Goal: Task Accomplishment & Management: Complete application form

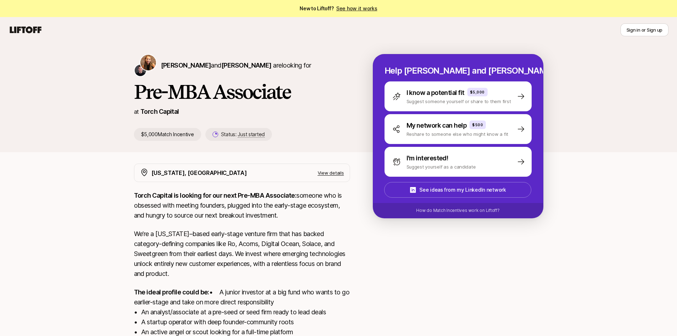
scroll to position [36, 0]
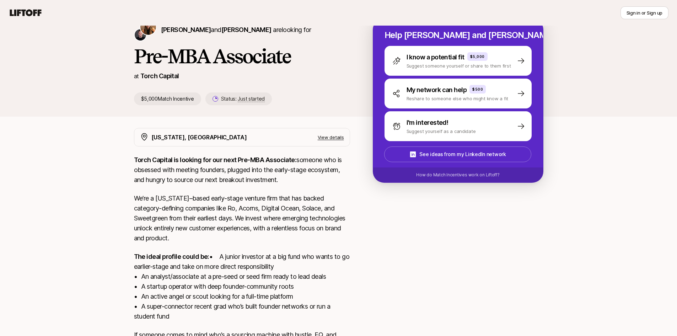
click at [97, 204] on div "[PERSON_NAME] and [PERSON_NAME] are looking for Pre-MBA Associate at Torch Capi…" at bounding box center [338, 198] width 677 height 382
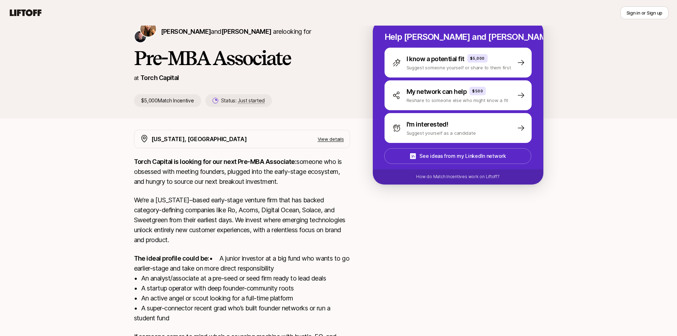
scroll to position [0, 0]
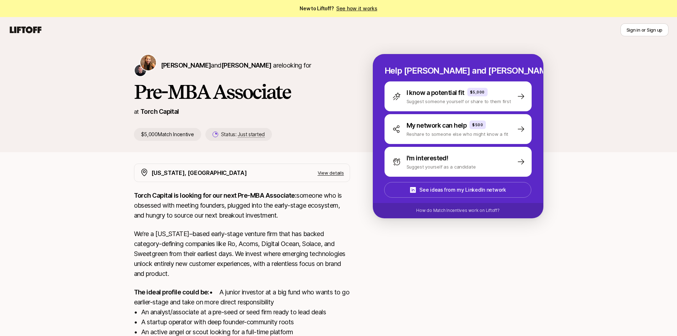
click at [335, 170] on p "View details" at bounding box center [331, 172] width 26 height 7
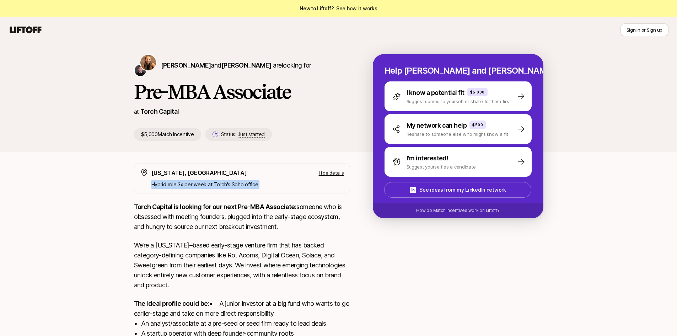
drag, startPoint x: 263, startPoint y: 184, endPoint x: 149, endPoint y: 188, distance: 114.9
click at [149, 188] on div "[US_STATE], [GEOGRAPHIC_DATA] Hide details Hybrid role 3x per week at [PERSON_N…" at bounding box center [242, 179] width 216 height 30
click at [81, 184] on div "[PERSON_NAME] and [PERSON_NAME] are looking for Pre-MBA Associate at Torch Capi…" at bounding box center [338, 240] width 677 height 394
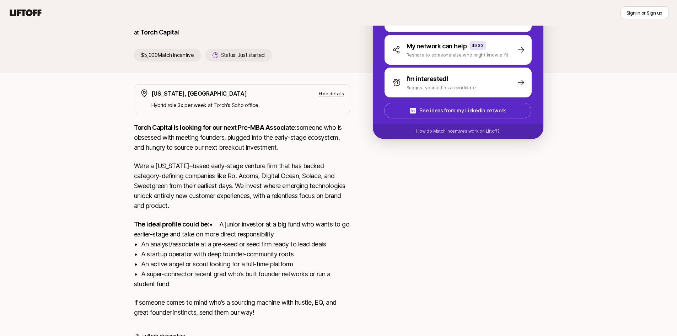
scroll to position [116, 0]
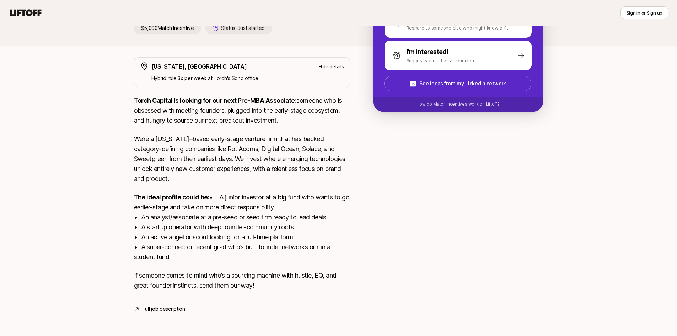
click at [154, 310] on link "Full job description" at bounding box center [164, 309] width 43 height 9
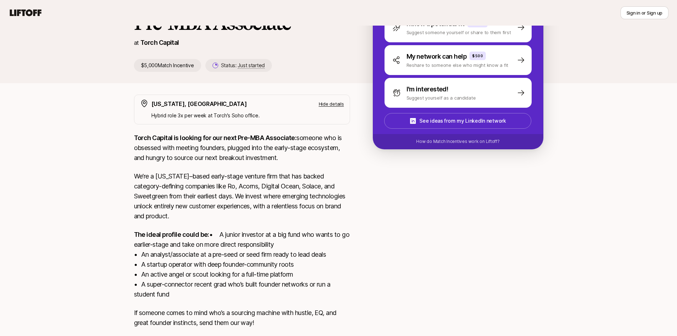
scroll to position [0, 0]
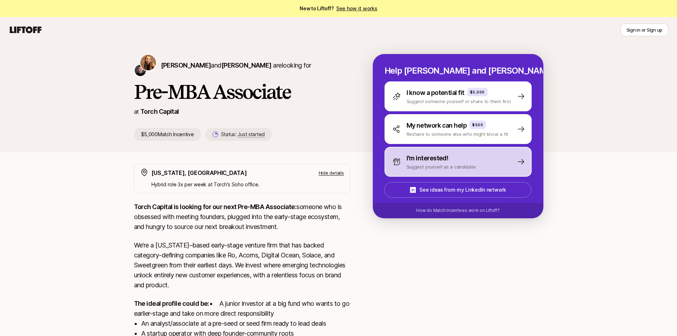
click at [437, 162] on p "I'm interested!" at bounding box center [428, 158] width 42 height 10
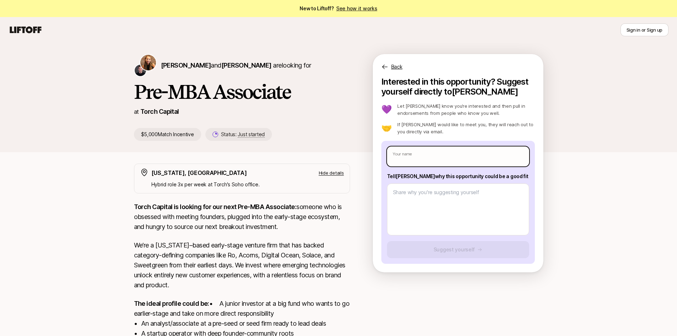
click at [416, 160] on input "text" at bounding box center [458, 156] width 142 height 20
type input "M"
type textarea "x"
type input "Ma"
type textarea "x"
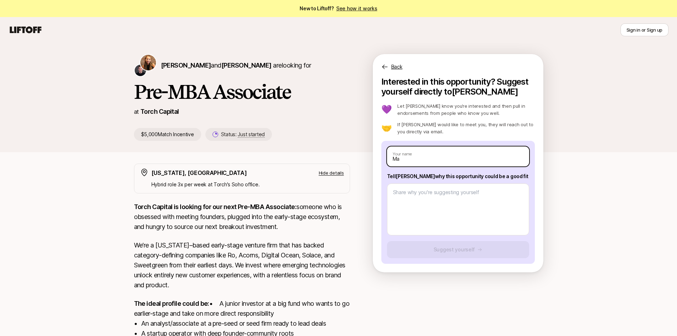
type input "Mar"
type textarea "x"
type input "[PERSON_NAME]"
type textarea "x"
type input "[PERSON_NAME]"
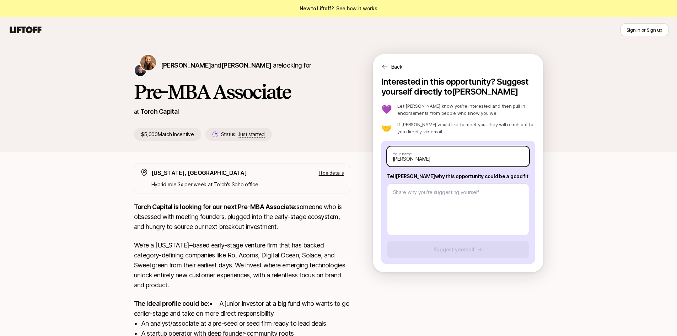
type textarea "x"
type input "[PERSON_NAME]"
type textarea "x"
type input "[PERSON_NAME]"
type textarea "x"
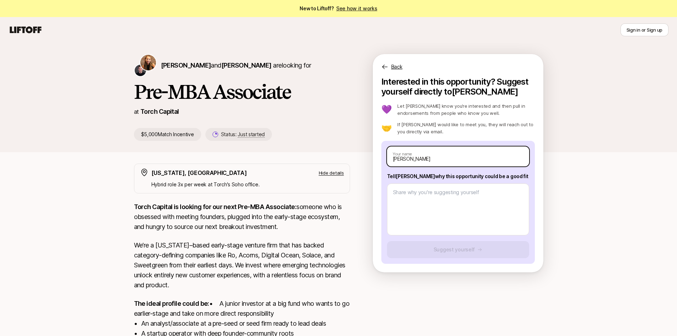
type input "[PERSON_NAME]"
type textarea "x"
type input "[PERSON_NAME]"
type textarea "x"
type input "[PERSON_NAME]"
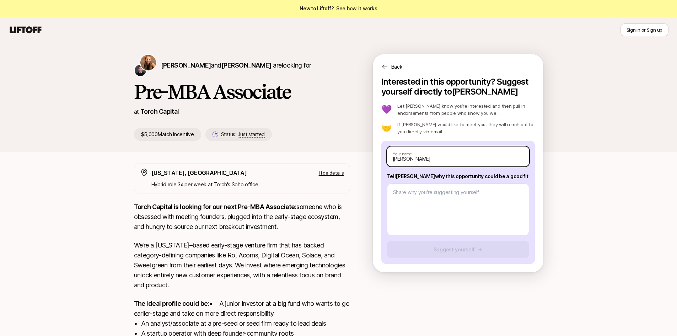
type textarea "x"
type input "[PERSON_NAME]"
type textarea "x"
type input "[PERSON_NAME]"
type textarea "x"
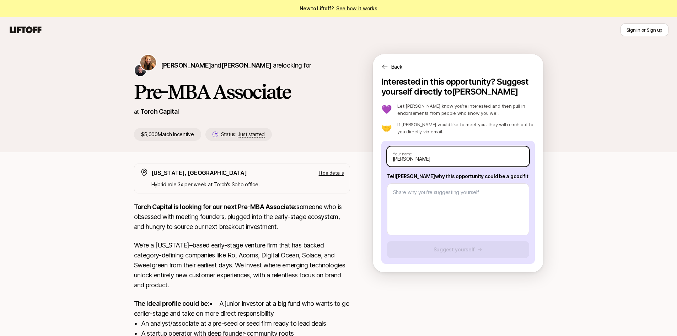
type input "[PERSON_NAME]"
type textarea "x"
type input "[PERSON_NAME]"
type textarea "x"
type input "[PERSON_NAME]"
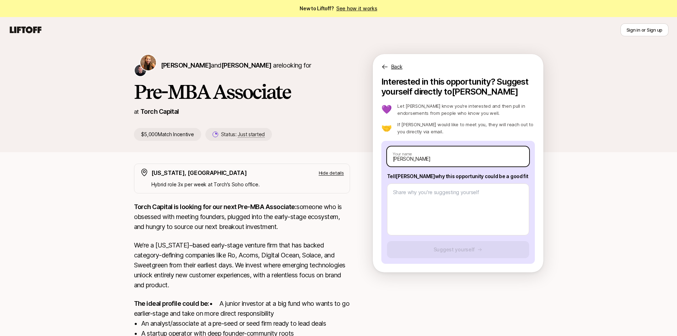
type textarea "x"
type input "[PERSON_NAME]"
type textarea "x"
type input "[PERSON_NAME]"
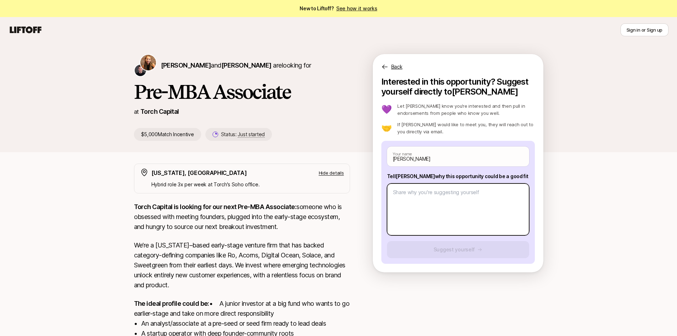
click at [458, 199] on textarea at bounding box center [458, 209] width 142 height 52
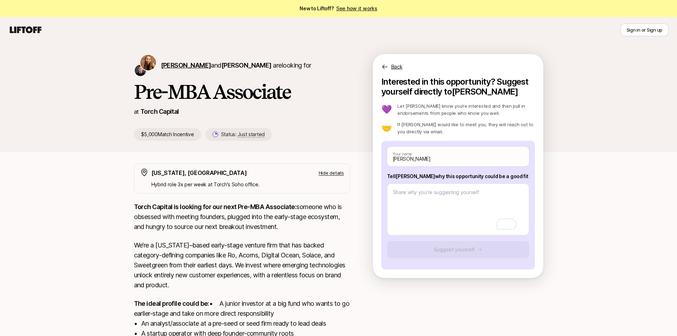
click at [176, 66] on span "[PERSON_NAME]" at bounding box center [186, 64] width 50 height 7
click at [443, 211] on textarea "To enrich screen reader interactions, please activate Accessibility in Grammarl…" at bounding box center [458, 209] width 142 height 52
type textarea "x"
type textarea "C"
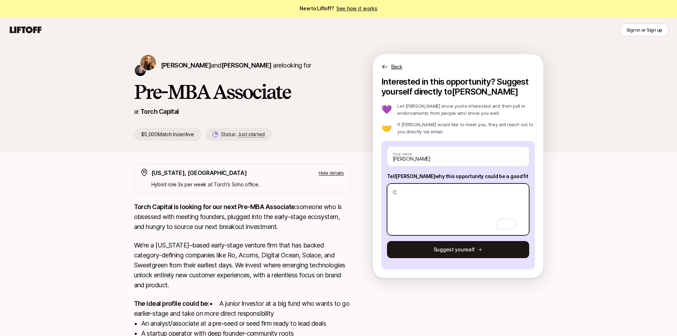
type textarea "x"
type textarea "Cu"
type textarea "x"
type textarea "Cur"
type textarea "x"
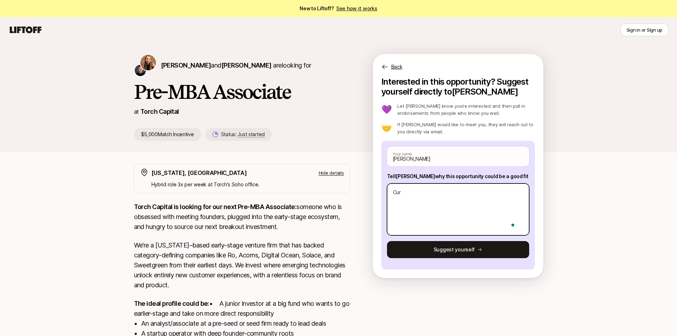
type textarea "Curr"
type textarea "x"
type textarea "Curre"
type textarea "x"
type textarea "Curren"
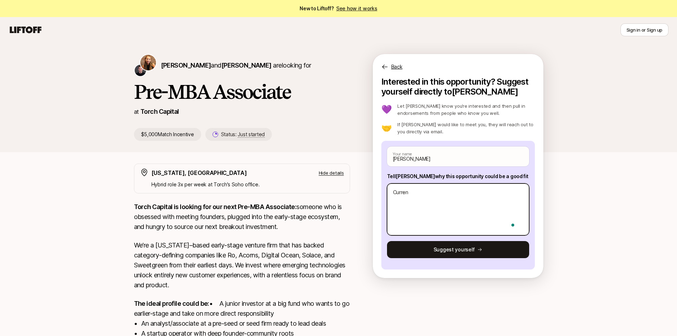
type textarea "x"
type textarea "Current"
type textarea "x"
type textarea "Current"
type textarea "x"
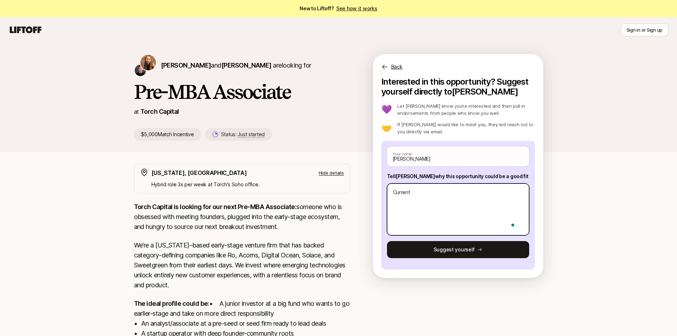
type textarea "Current i"
type textarea "x"
type textarea "Current in"
type textarea "x"
type textarea "Current inv"
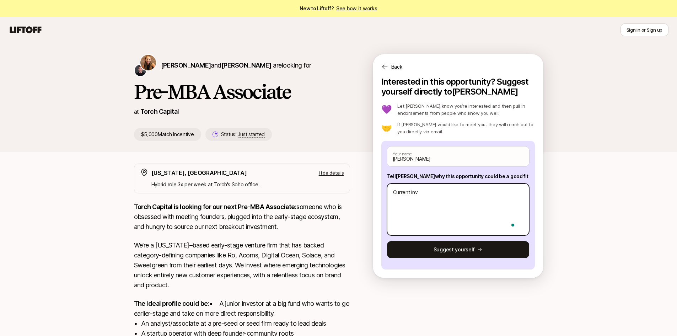
type textarea "x"
type textarea "Current inve"
type textarea "x"
type textarea "Current inves"
type textarea "x"
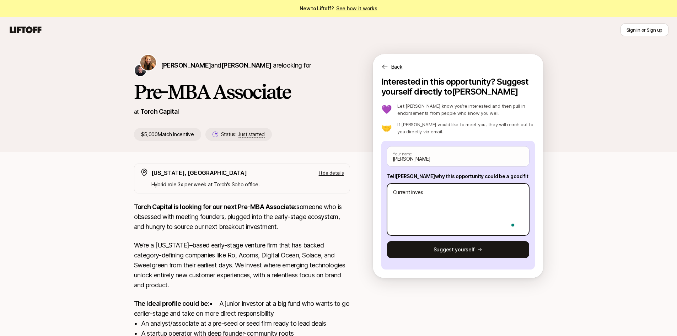
type textarea "Current invest"
type textarea "x"
type textarea "Current investo"
type textarea "x"
type textarea "Current investor"
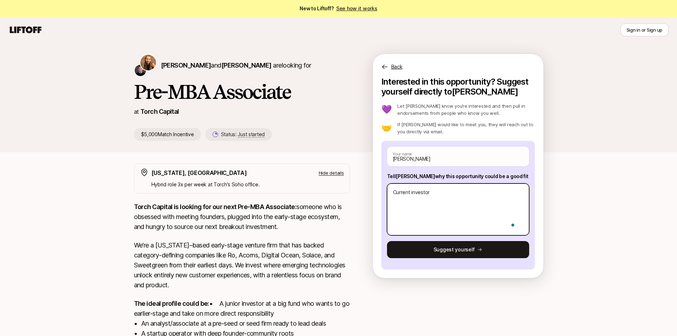
type textarea "x"
type textarea "Current investor"
type textarea "x"
type textarea "Current investor a"
type textarea "x"
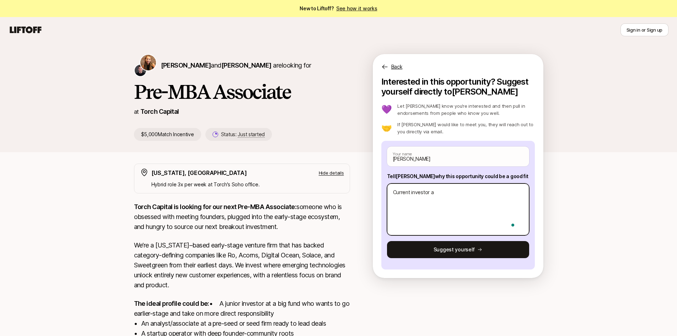
type textarea "Current investor at"
type textarea "x"
type textarea "Current investor at"
type textarea "x"
type textarea "Current investor at F"
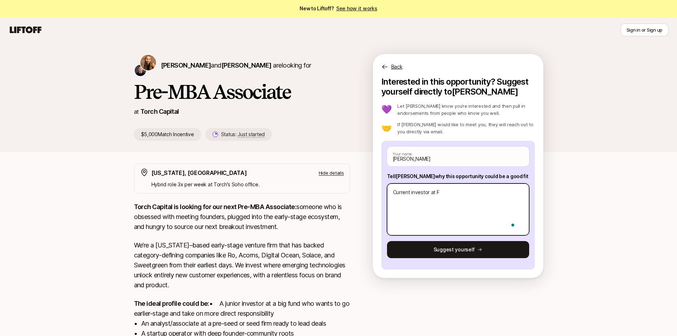
type textarea "x"
type textarea "Current investor at Fid"
type textarea "x"
type textarea "Current investor at [GEOGRAPHIC_DATA]"
type textarea "x"
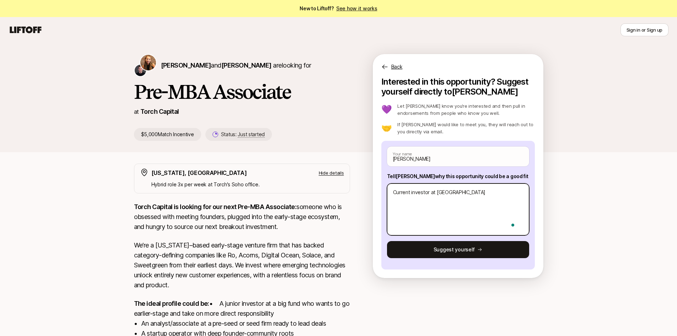
type textarea "Current investor at [PERSON_NAME]"
type textarea "x"
type textarea "Current investor at Fideli"
type textarea "x"
type textarea "Current investor at Fidelit"
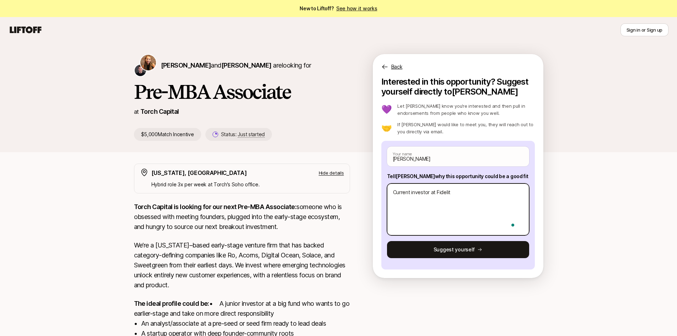
type textarea "x"
type textarea "Current investor at Fidelity"
type textarea "x"
type textarea "Current investor at Fidelity V"
type textarea "x"
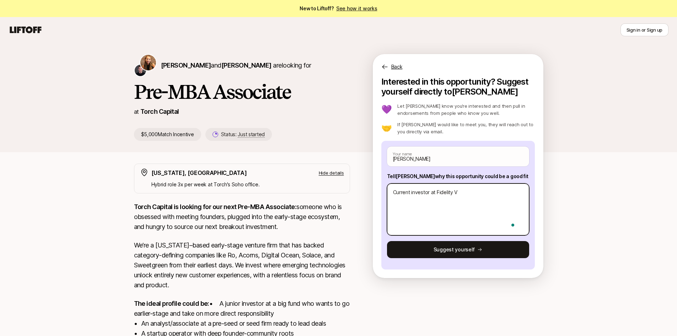
type textarea "Current investor at Fidelity Ve"
type textarea "x"
type textarea "Current investor at Fidelity Ven"
type textarea "x"
type textarea "Current investor at Fidelity Ventu"
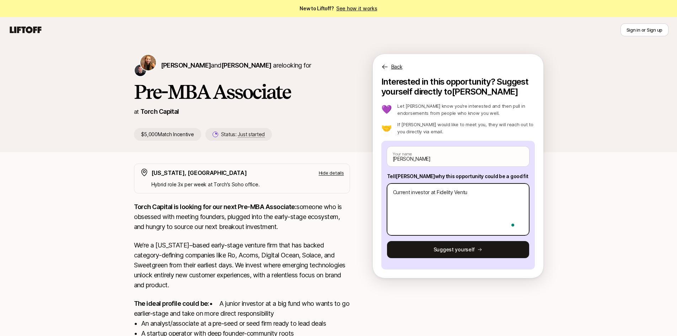
type textarea "x"
type textarea "Current investor at Fidelity Venture"
type textarea "x"
type textarea "Current investor at Fidelity Ventures"
type textarea "x"
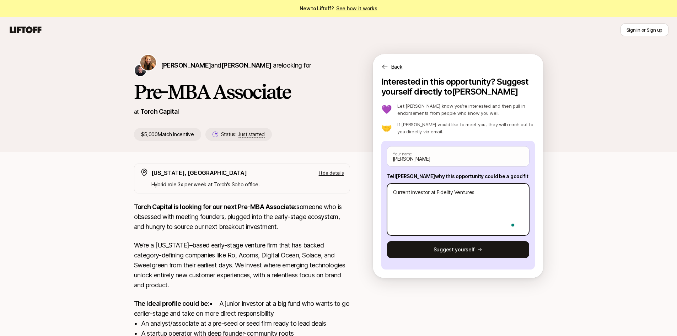
type textarea "Current investor at Fidelity Ventures"
type textarea "x"
type textarea "Current investor at Fidelity Ventures i"
type textarea "x"
type textarea "Current investor at Fidelity Ventures in"
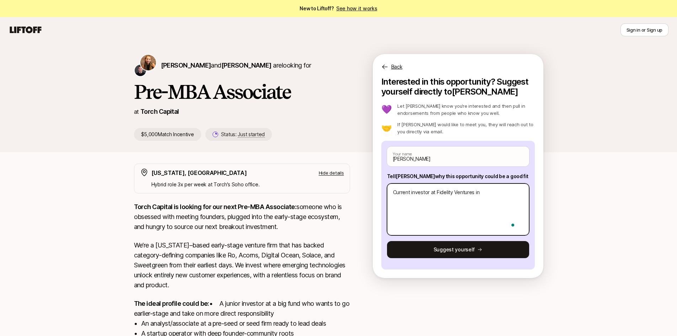
type textarea "x"
type textarea "Current investor at Fidelity Ventures in"
type textarea "x"
type textarea "Current investor at Fidelity Ventures in L"
type textarea "x"
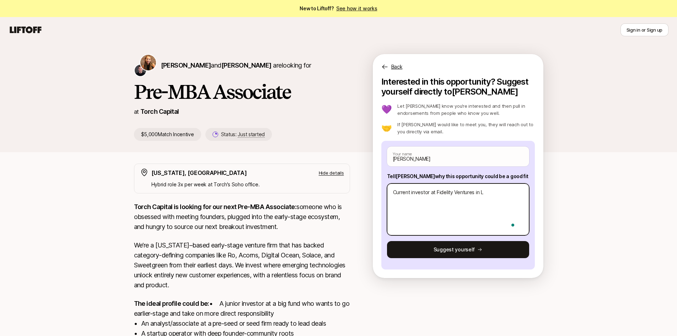
type textarea "Current investor at Fidelity Ventures in Lo"
type textarea "x"
type textarea "Current investor at Fidelity Ventures in Lon"
type textarea "x"
type textarea "Current investor at Fidelity Ventures in [GEOGRAPHIC_DATA]"
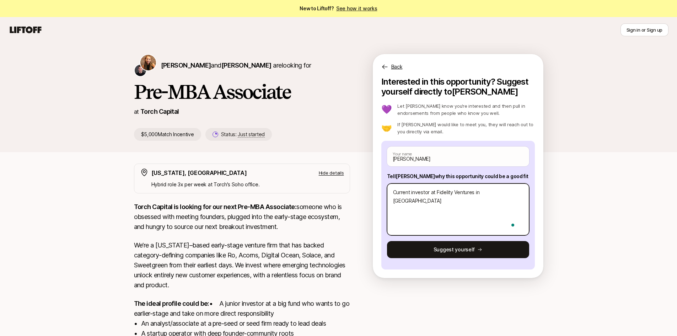
type textarea "x"
type textarea "Current investor at Fidelity Ventures in Londo"
type textarea "x"
type textarea "Current investor at Fidelity Ventures in [GEOGRAPHIC_DATA]"
type textarea "x"
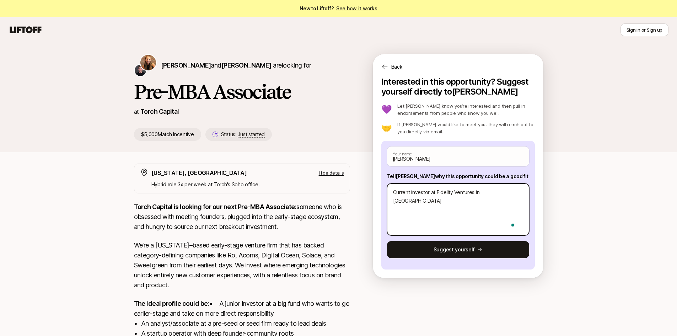
type textarea "Current investor at Fidelity Ventures in [GEOGRAPHIC_DATA]"
type textarea "x"
type textarea "Current investor at Fidelity Ventures in [GEOGRAPHIC_DATA] -"
type textarea "x"
type textarea "Current investor at Fidelity Ventures in [GEOGRAPHIC_DATA] -"
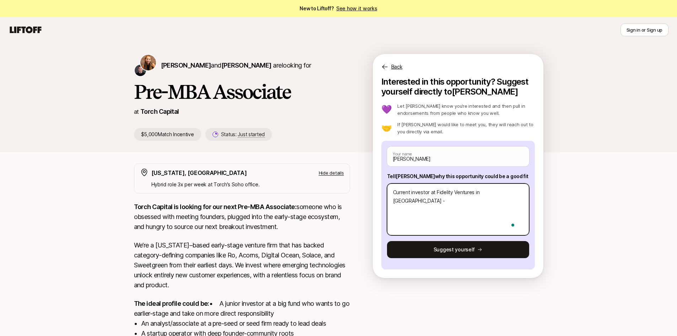
type textarea "x"
type textarea "Current investor at Fidelity Ventures in [GEOGRAPHIC_DATA] - L"
type textarea "x"
type textarea "Current investor at Fidelity Ventures in [GEOGRAPHIC_DATA]"
type textarea "x"
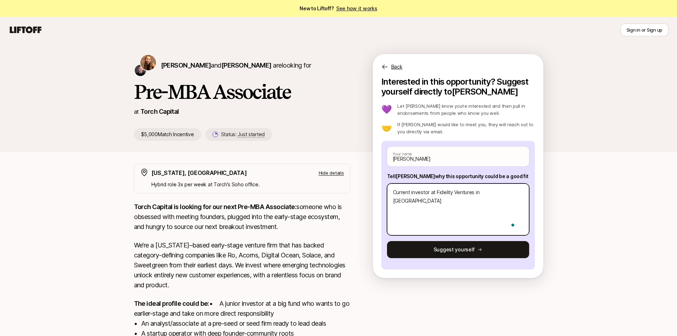
type textarea "Current investor at Fidelity Ventures in [GEOGRAPHIC_DATA]"
type textarea "x"
type textarea "Current investor at Fidelity Ventures in [GEOGRAPHIC_DATA] - Look"
type textarea "x"
type textarea "Current investor at Fidelity Ventures in [GEOGRAPHIC_DATA]"
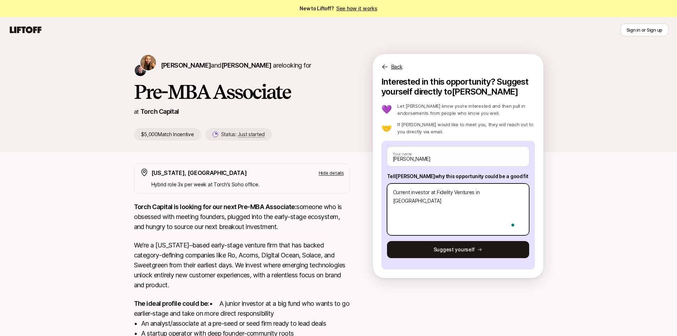
type textarea "x"
type textarea "Current investor at Fidelity Ventures in [GEOGRAPHIC_DATA] - Lookin"
type textarea "x"
type textarea "Current investor at Fidelity Ventures in [GEOGRAPHIC_DATA] - Looking"
type textarea "x"
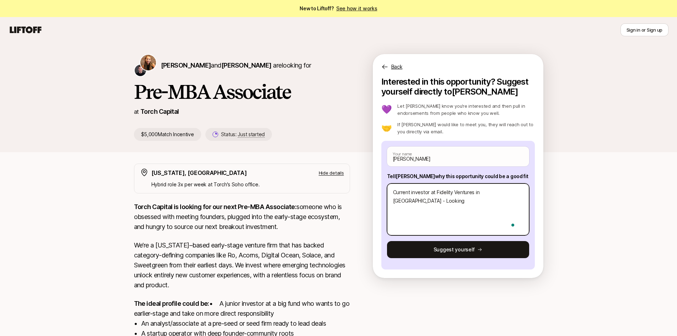
type textarea "Current investor at Fidelity Ventures in [GEOGRAPHIC_DATA] - Looking"
type textarea "x"
type textarea "Current investor at Fidelity Ventures in [GEOGRAPHIC_DATA] - Looking t"
type textarea "x"
type textarea "Current investor at Fidelity Ventures in [GEOGRAPHIC_DATA] - Looking to"
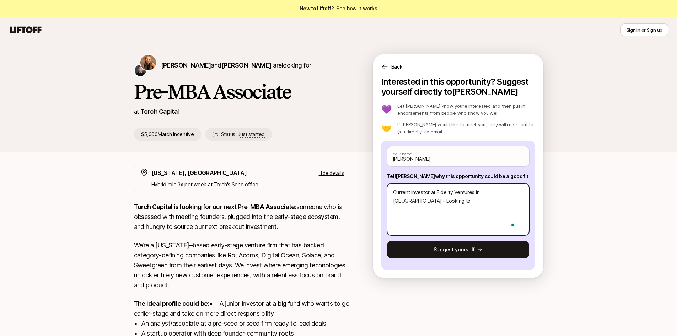
type textarea "x"
type textarea "Current investor at Fidelity Ventures in [GEOGRAPHIC_DATA] - Looking to m"
type textarea "x"
type textarea "Current investor at Fidelity Ventures in [GEOGRAPHIC_DATA] - Looking to mo"
type textarea "x"
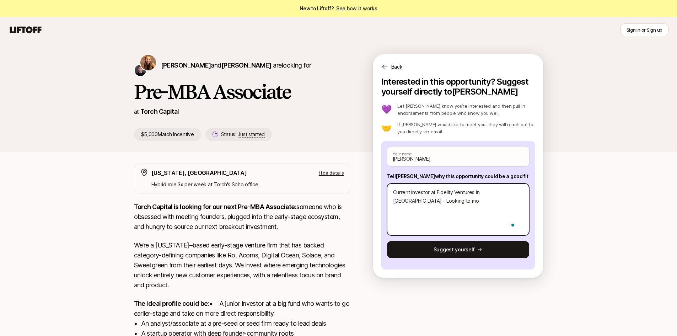
type textarea "Current investor at Fidelity Ventures in [GEOGRAPHIC_DATA] - Looking to mov"
type textarea "x"
type textarea "Current investor at Fidelity Ventures in [GEOGRAPHIC_DATA] - Looking to move"
type textarea "x"
type textarea "Current investor at Fidelity Ventures in [GEOGRAPHIC_DATA] - Looking to move"
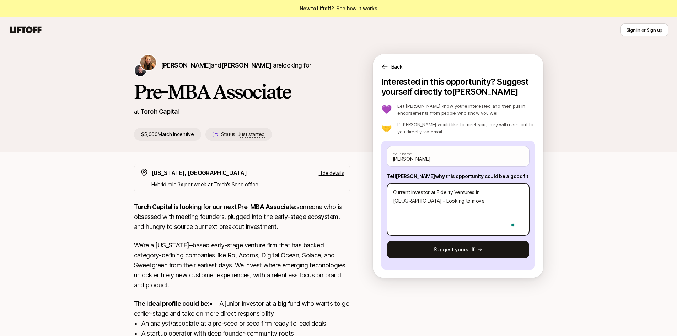
type textarea "x"
type textarea "Current investor at Fidelity Ventures in [GEOGRAPHIC_DATA] - Looking to move t"
type textarea "x"
type textarea "Current investor at Fidelity Ventures in [GEOGRAPHIC_DATA] - Looking to move to"
type textarea "x"
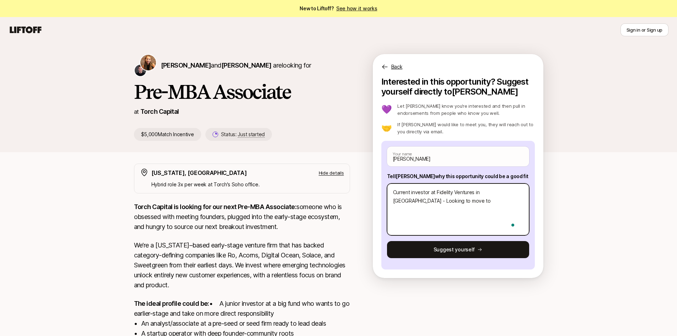
type textarea "Current investor at Fidelity Ventures in [GEOGRAPHIC_DATA] - Looking to move to…"
type textarea "x"
type textarea "Current investor at Fidelity Ventures in [GEOGRAPHIC_DATA] - Looking to move to…"
type textarea "x"
type textarea "Current investor at Fidelity Ventures in [GEOGRAPHIC_DATA] - Looking to move to…"
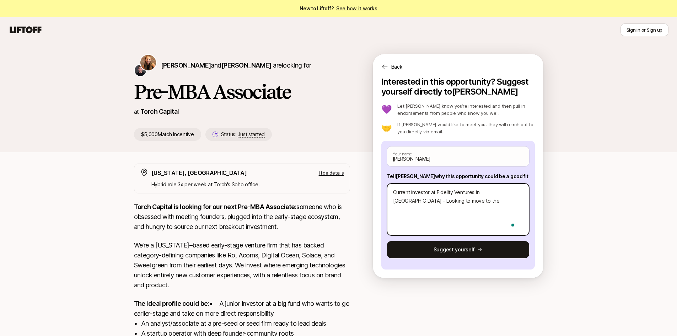
type textarea "x"
type textarea "Current investor at Fidelity Ventures in [GEOGRAPHIC_DATA] - Looking to move to…"
type textarea "x"
type textarea "Current investor at Fidelity Ventures in [GEOGRAPHIC_DATA] - Looking to move to…"
type textarea "x"
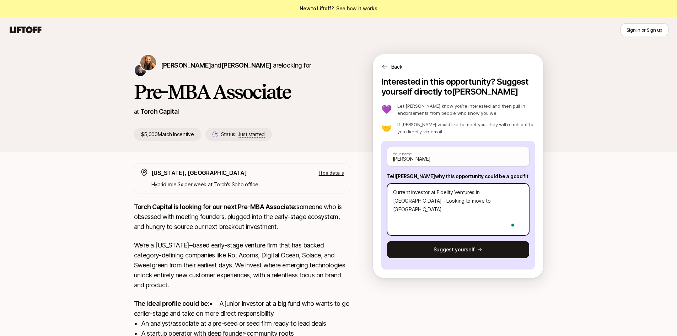
type textarea "Current investor at Fidelity Ventures in [GEOGRAPHIC_DATA] - Looking to move to…"
type textarea "x"
type textarea "Current investor at Fidelity Ventures in [GEOGRAPHIC_DATA] - Looking to move to…"
type textarea "x"
type textarea "Current investor at Fidelity Ventures in [GEOGRAPHIC_DATA] - Looking to move to…"
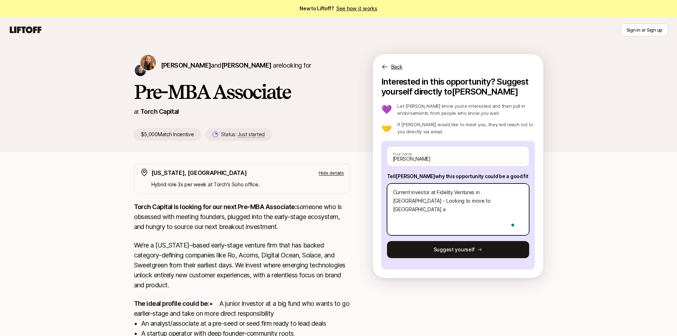
type textarea "x"
type textarea "Current investor at Fidelity Ventures in [GEOGRAPHIC_DATA] - Looking to move to…"
type textarea "x"
type textarea "Current investor at Fidelity Ventures in [GEOGRAPHIC_DATA] - Looking to move to…"
type textarea "x"
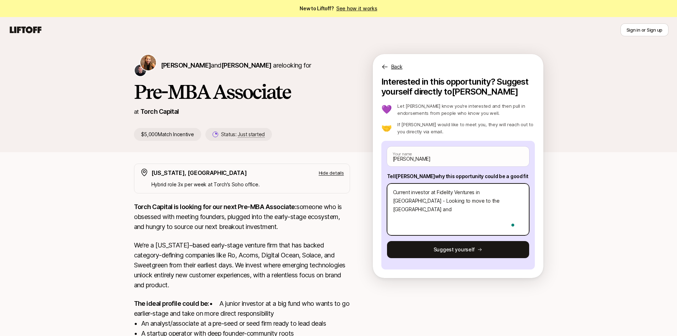
type textarea "Current investor at Fidelity Ventures in [GEOGRAPHIC_DATA] - Looking to move to…"
type textarea "x"
type textarea "Current investor at Fidelity Ventures in [GEOGRAPHIC_DATA] - Looking to move to…"
type textarea "x"
type textarea "Current investor at Fidelity Ventures in [GEOGRAPHIC_DATA] - Looking to move to…"
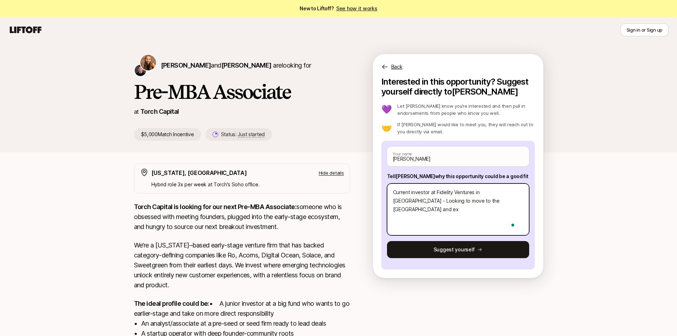
type textarea "x"
type textarea "Current investor at Fidelity Ventures in [GEOGRAPHIC_DATA] - Looking to move to…"
type textarea "x"
type textarea "Current investor at Fidelity Ventures in [GEOGRAPHIC_DATA] - Looking to move to…"
type textarea "x"
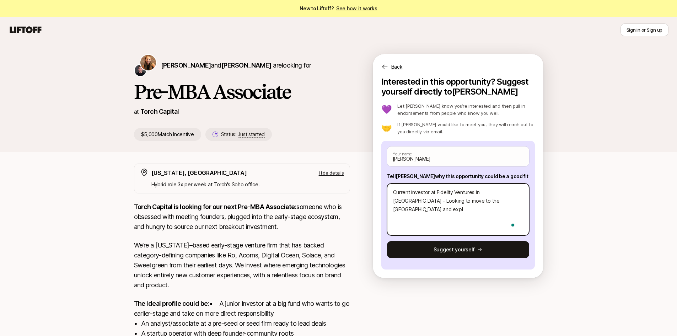
type textarea "Current investor at Fidelity Ventures in [GEOGRAPHIC_DATA] - Looking to move to…"
type textarea "x"
type textarea "Current investor at Fidelity Ventures in [GEOGRAPHIC_DATA] - Looking to move to…"
type textarea "x"
type textarea "Current investor at Fidelity Ventures in [GEOGRAPHIC_DATA] - Looking to move to…"
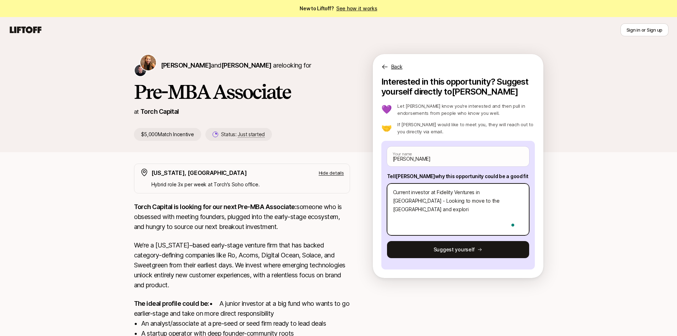
type textarea "x"
type textarea "Current investor at Fidelity Ventures in [GEOGRAPHIC_DATA] - Looking to move to…"
type textarea "x"
type textarea "Current investor at Fidelity Ventures in [GEOGRAPHIC_DATA] - Looking to move to…"
type textarea "x"
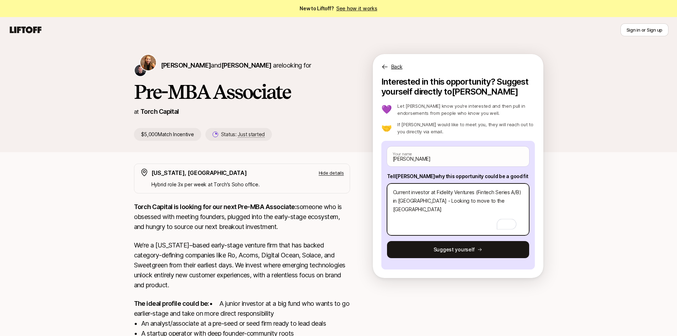
click at [507, 204] on textarea "Current investor at Fidelity Ventures (Fintech Series A/B) in [GEOGRAPHIC_DATA]…" at bounding box center [458, 209] width 142 height 52
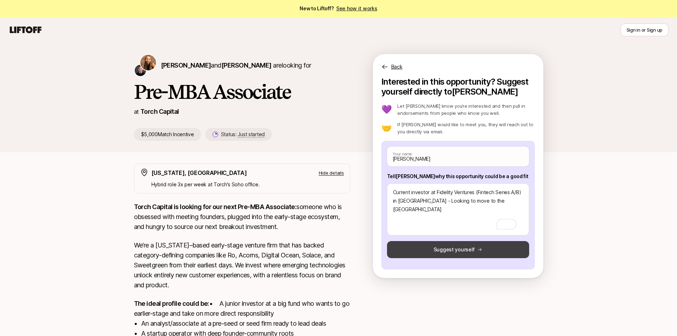
click at [473, 252] on button "Suggest yourself" at bounding box center [458, 249] width 142 height 17
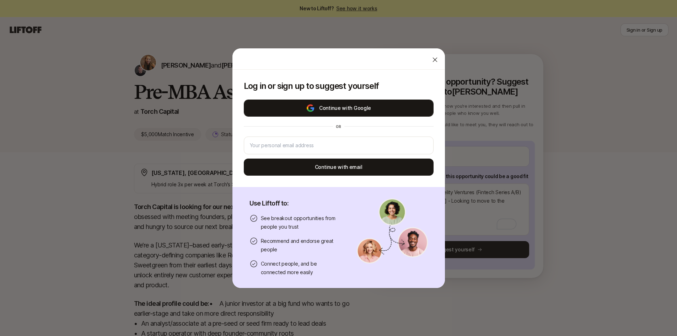
click at [382, 106] on button "Continue with Google" at bounding box center [339, 108] width 190 height 17
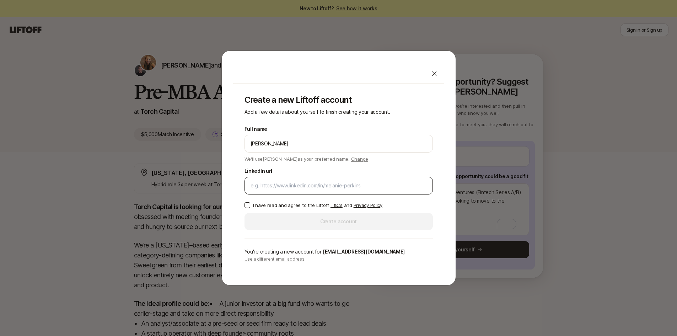
click at [266, 187] on input "LinkedIn url" at bounding box center [339, 185] width 176 height 9
click at [323, 184] on input "LinkedIn url" at bounding box center [339, 185] width 176 height 9
paste input "[URL][DOMAIN_NAME]"
click at [246, 204] on button "I have read and agree to the Liftoff T&Cs and Privacy Policy" at bounding box center [248, 205] width 6 height 6
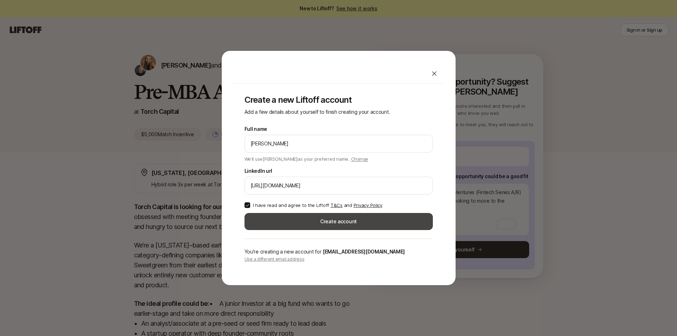
click at [367, 223] on button "Create account" at bounding box center [339, 221] width 188 height 17
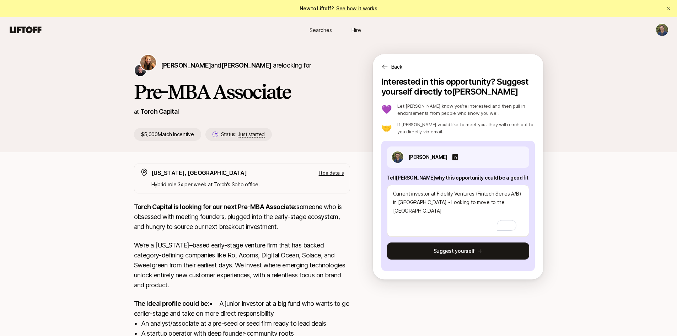
click at [468, 250] on button "Suggest yourself" at bounding box center [458, 250] width 142 height 17
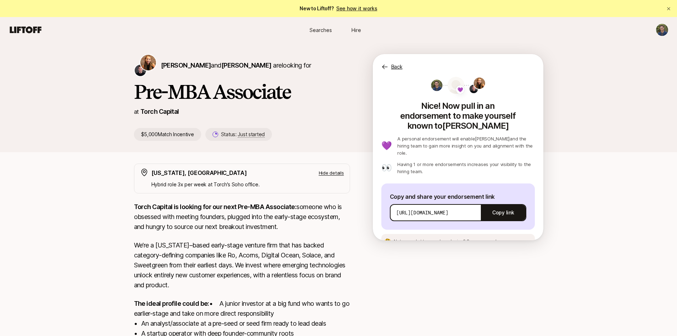
click at [222, 60] on div "[PERSON_NAME] and [PERSON_NAME] are looking for" at bounding box center [242, 65] width 216 height 23
click at [224, 64] on span "[PERSON_NAME]" at bounding box center [246, 64] width 50 height 7
